Goal: Information Seeking & Learning: Learn about a topic

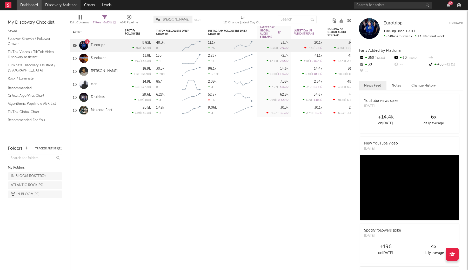
click at [55, 5] on link "Discovery Assistant" at bounding box center [61, 5] width 39 height 10
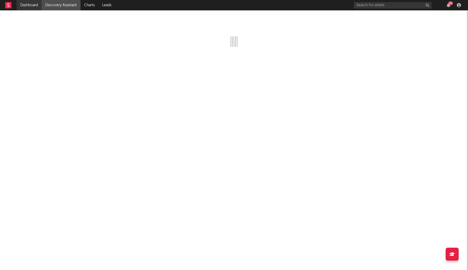
click at [33, 3] on link "Dashboard" at bounding box center [29, 5] width 25 height 10
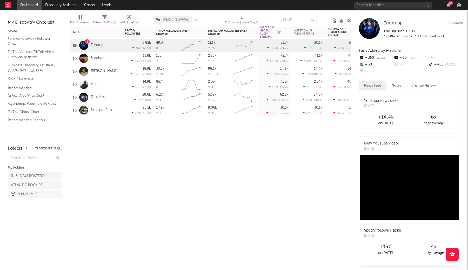
click at [141, 134] on div "Artist Notifications Spotify Followers 7d Change WoW % Change TikTok Followers …" at bounding box center [210, 148] width 281 height 244
click at [30, 193] on div "IN BLOOM ( 29 )" at bounding box center [25, 194] width 29 height 6
click at [36, 175] on div "IN BLOOM ROSTER ( 2 )" at bounding box center [28, 176] width 35 height 6
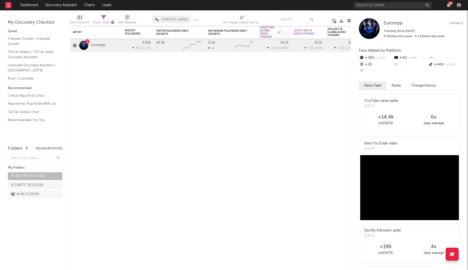
click at [114, 22] on icon "button" at bounding box center [112, 22] width 3 height 3
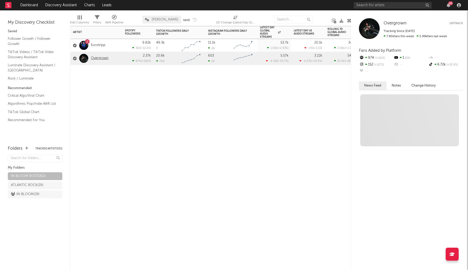
click at [101, 57] on link "Overgrown" at bounding box center [100, 58] width 18 height 4
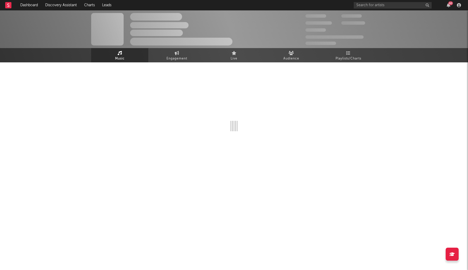
select select "1w"
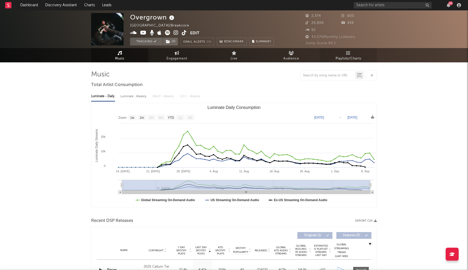
click at [345, 56] on span "Playlists/Charts" at bounding box center [349, 59] width 26 height 6
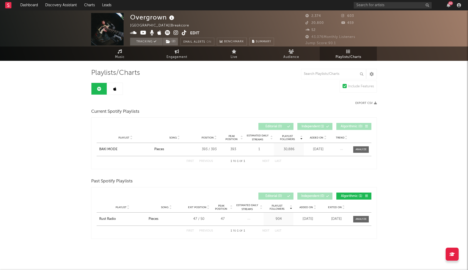
scroll to position [2, 0]
click at [120, 90] on link at bounding box center [115, 89] width 16 height 12
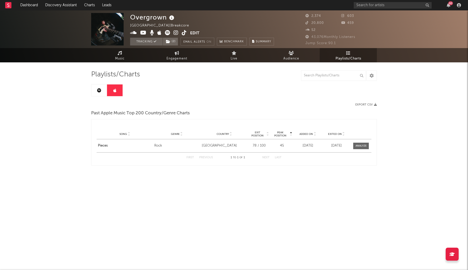
click at [98, 87] on link at bounding box center [99, 90] width 16 height 12
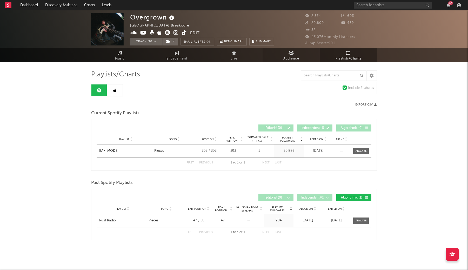
click at [285, 54] on link "Audience" at bounding box center [291, 55] width 57 height 14
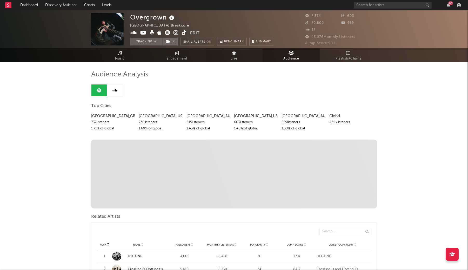
click at [223, 59] on link "Live" at bounding box center [234, 55] width 57 height 14
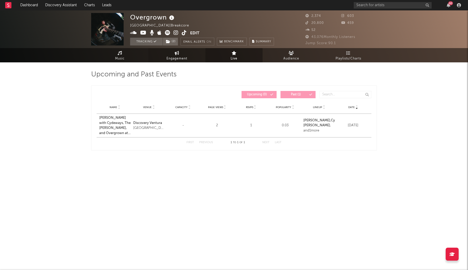
click at [174, 58] on span "Engagement" at bounding box center [177, 59] width 21 height 6
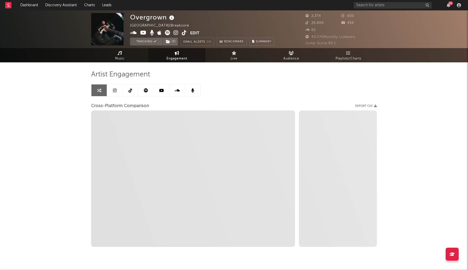
select select "1w"
select select "1m"
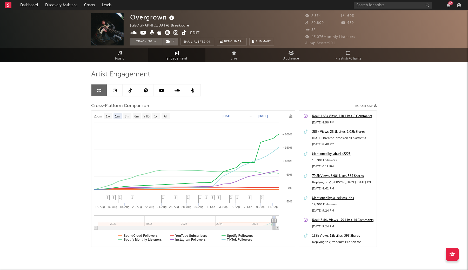
click at [322, 131] on div "385k Views, 25.1k Likes, 1.02k Shares" at bounding box center [343, 132] width 62 height 6
click at [54, 6] on link "Discovery Assistant" at bounding box center [61, 5] width 39 height 10
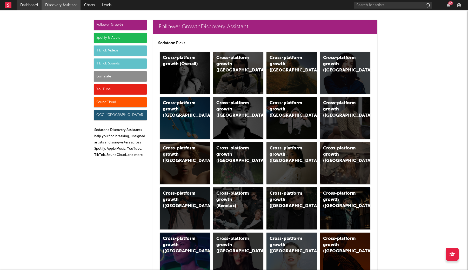
click at [28, 9] on link "Dashboard" at bounding box center [29, 5] width 25 height 10
